Goal: Use online tool/utility: Utilize a website feature to perform a specific function

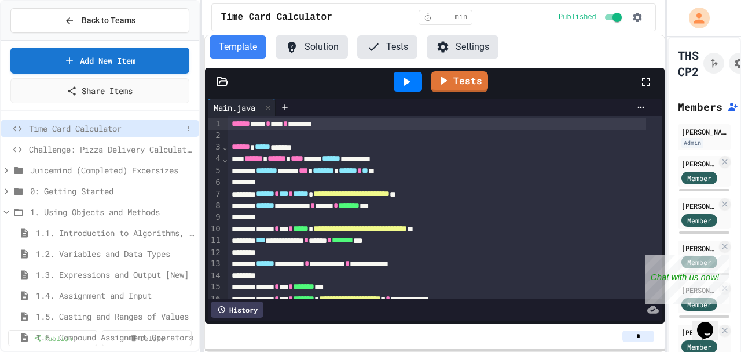
drag, startPoint x: 967, startPoint y: 1, endPoint x: 68, endPoint y: 131, distance: 908.4
click at [68, 131] on span "Time Card Calculator" at bounding box center [105, 128] width 153 height 12
click at [80, 146] on span "Challenge: Pizza Delivery Calculator" at bounding box center [105, 149] width 153 height 12
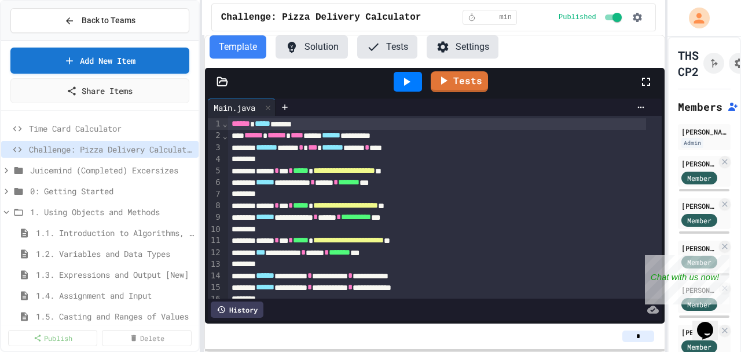
click at [85, 125] on span "Time Card Calculator" at bounding box center [111, 128] width 165 height 12
